Goal: Transaction & Acquisition: Purchase product/service

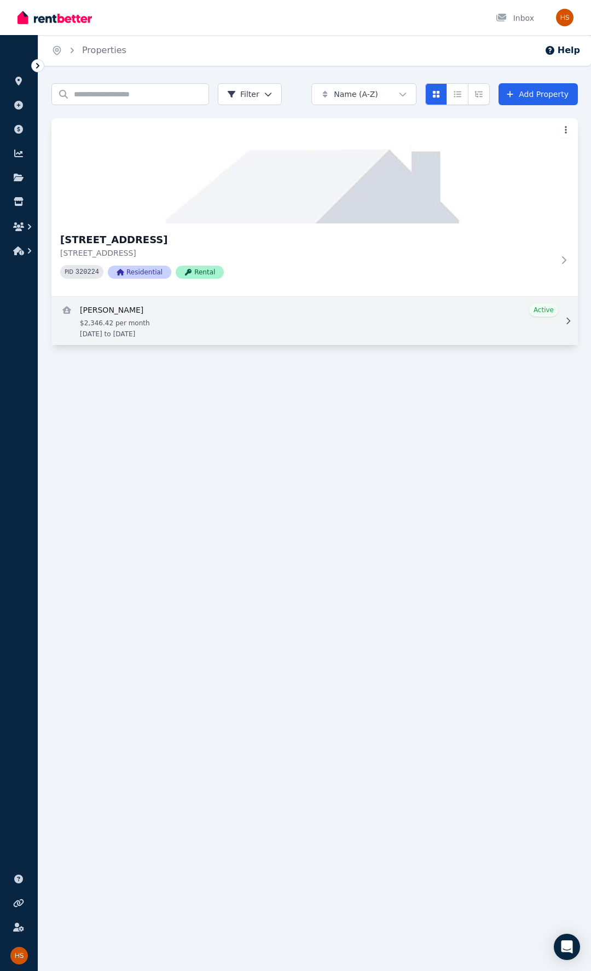
click at [160, 320] on link "View details for RUARAIDH JAMES PECK" at bounding box center [314, 321] width 527 height 48
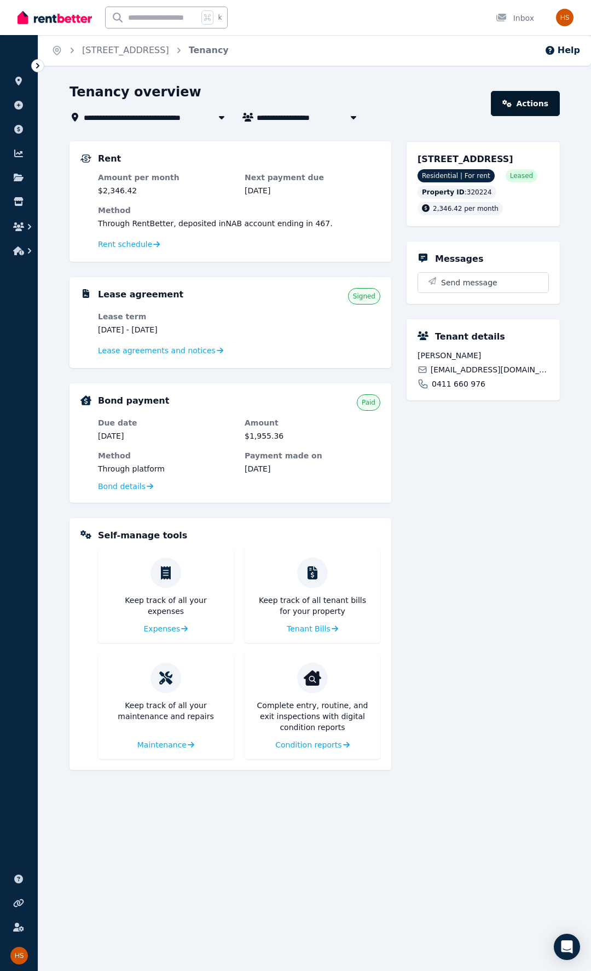
click at [547, 101] on link "Actions" at bounding box center [525, 103] width 69 height 25
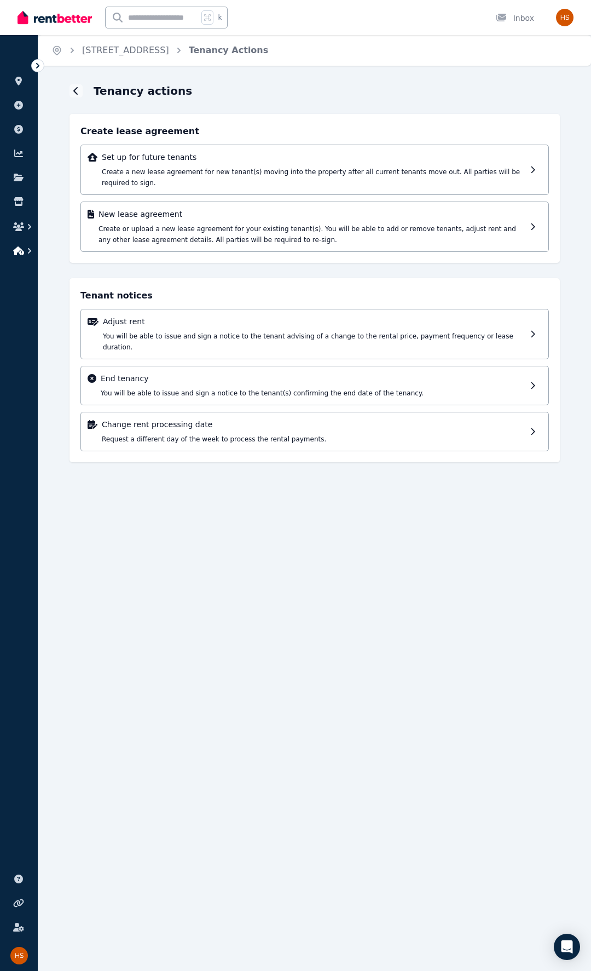
click at [28, 252] on icon "button" at bounding box center [29, 250] width 3 height 5
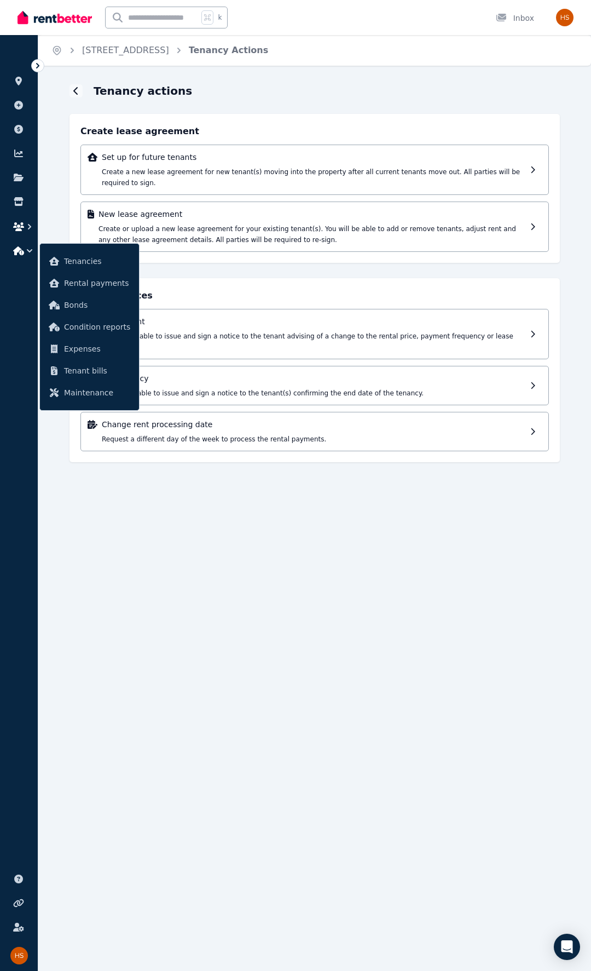
click at [15, 228] on icon "button" at bounding box center [18, 226] width 11 height 9
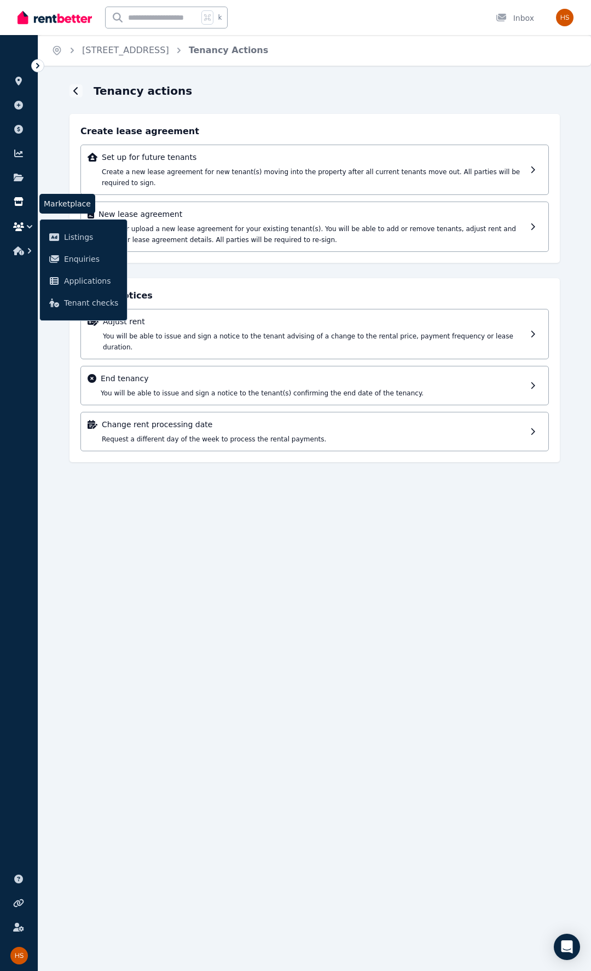
click at [16, 194] on link at bounding box center [19, 202] width 20 height 18
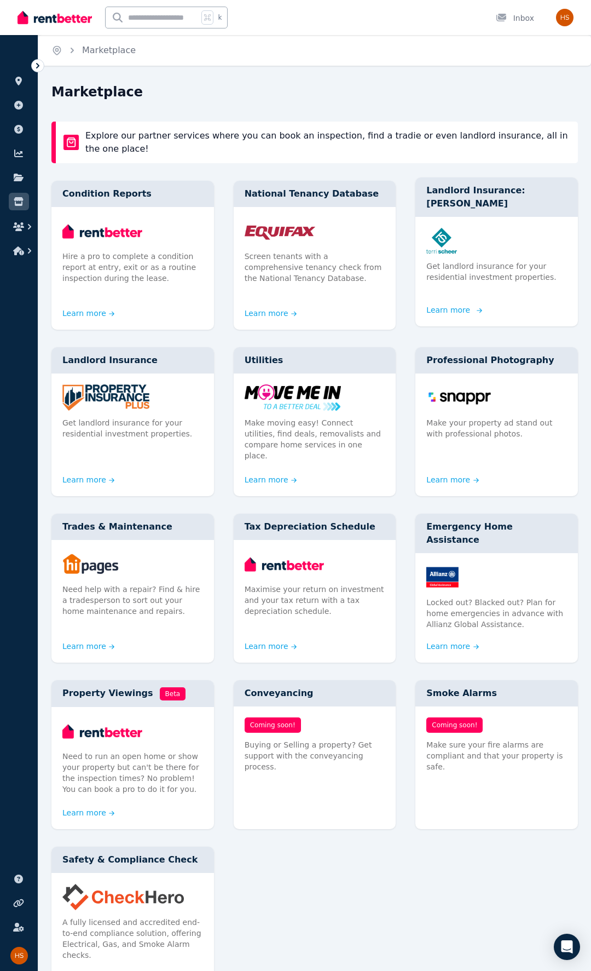
click at [510, 228] on img at bounding box center [497, 241] width 141 height 26
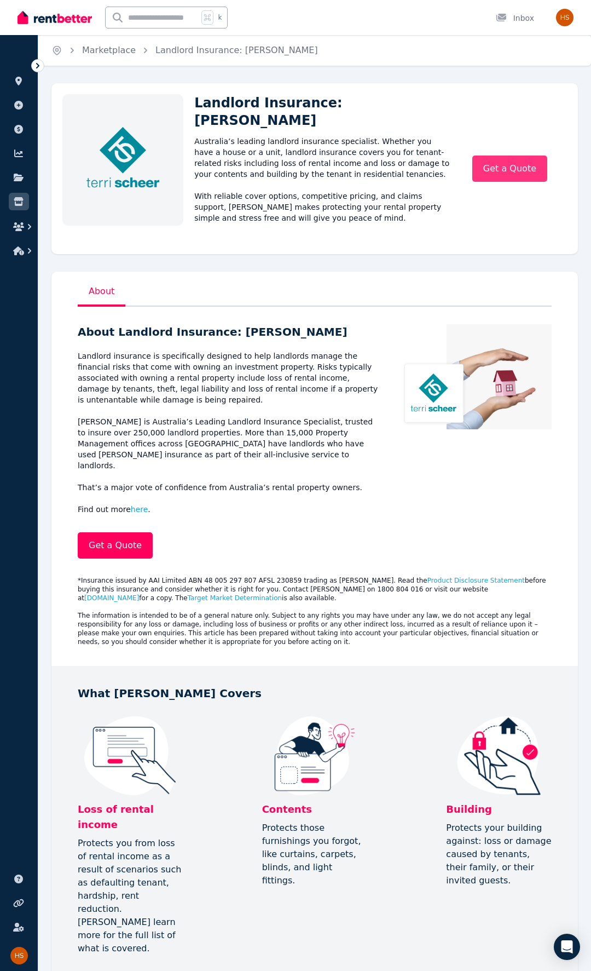
click at [514, 156] on link "Get a Quote" at bounding box center [510, 169] width 75 height 26
